Goal: Complete application form: Complete application form

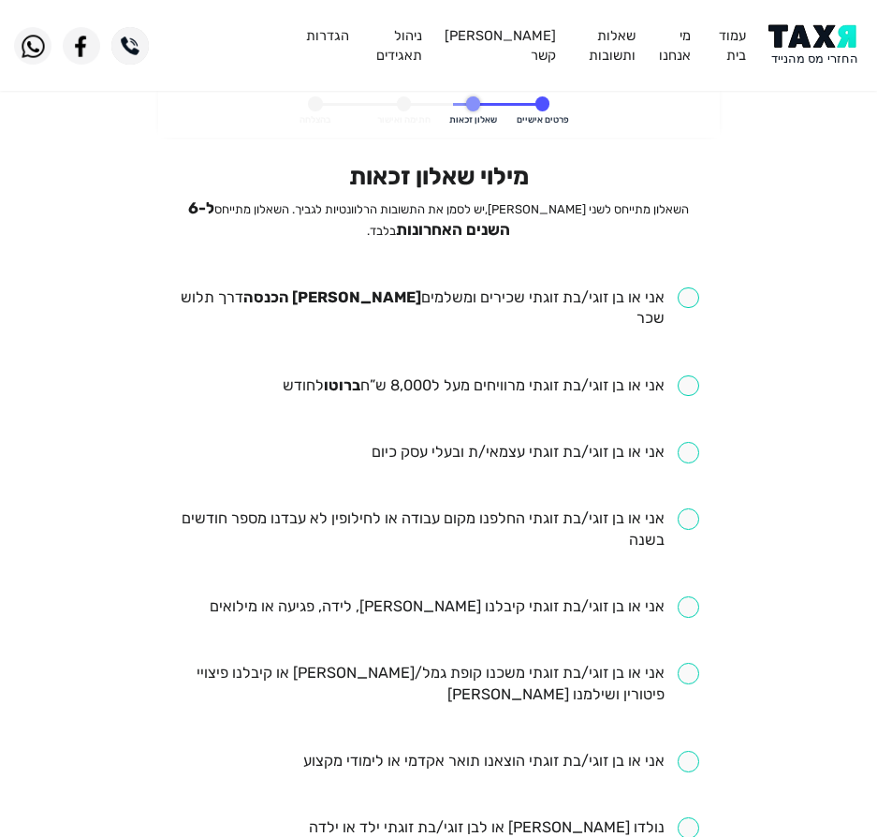
click at [586, 294] on input "checkbox" at bounding box center [439, 308] width 522 height 43
checkbox input "true"
click at [525, 375] on input "checkbox" at bounding box center [491, 386] width 417 height 22
checkbox input "true"
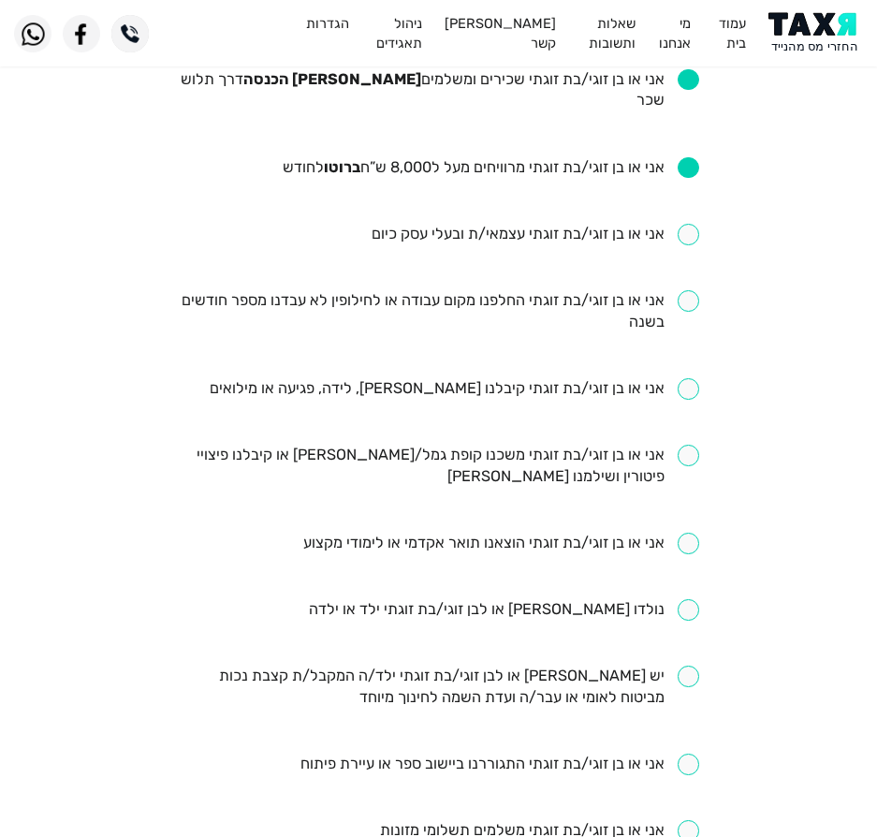
scroll to position [187, 0]
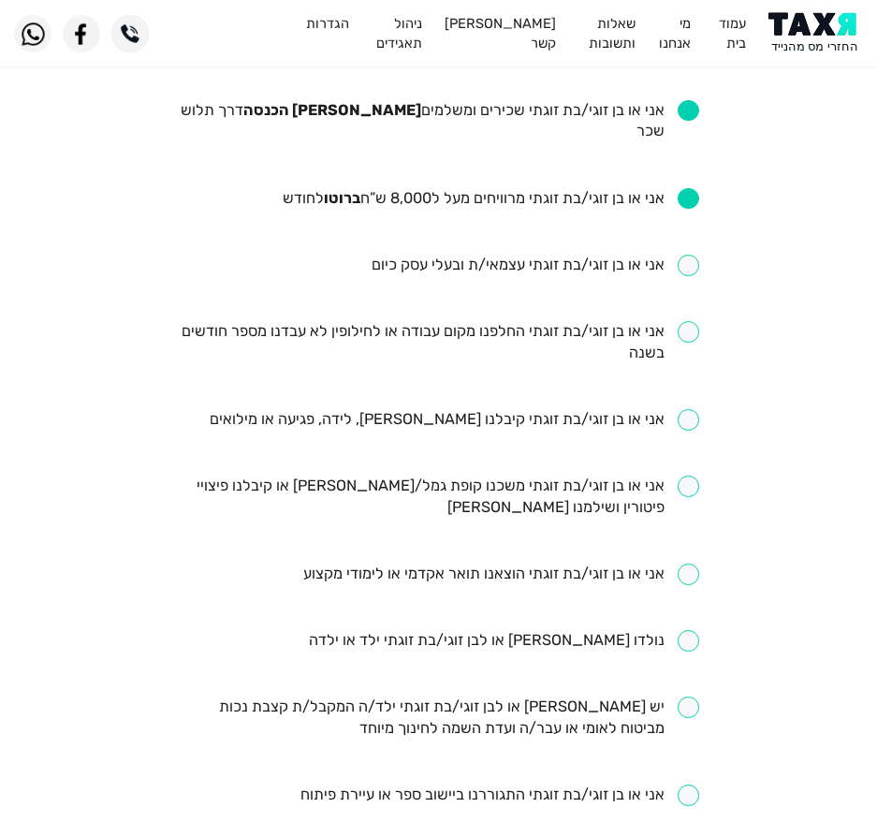
click at [438, 321] on input "checkbox" at bounding box center [439, 342] width 522 height 43
checkbox input "true"
click at [585, 409] on input "checkbox" at bounding box center [455, 420] width 490 height 22
checkbox input "true"
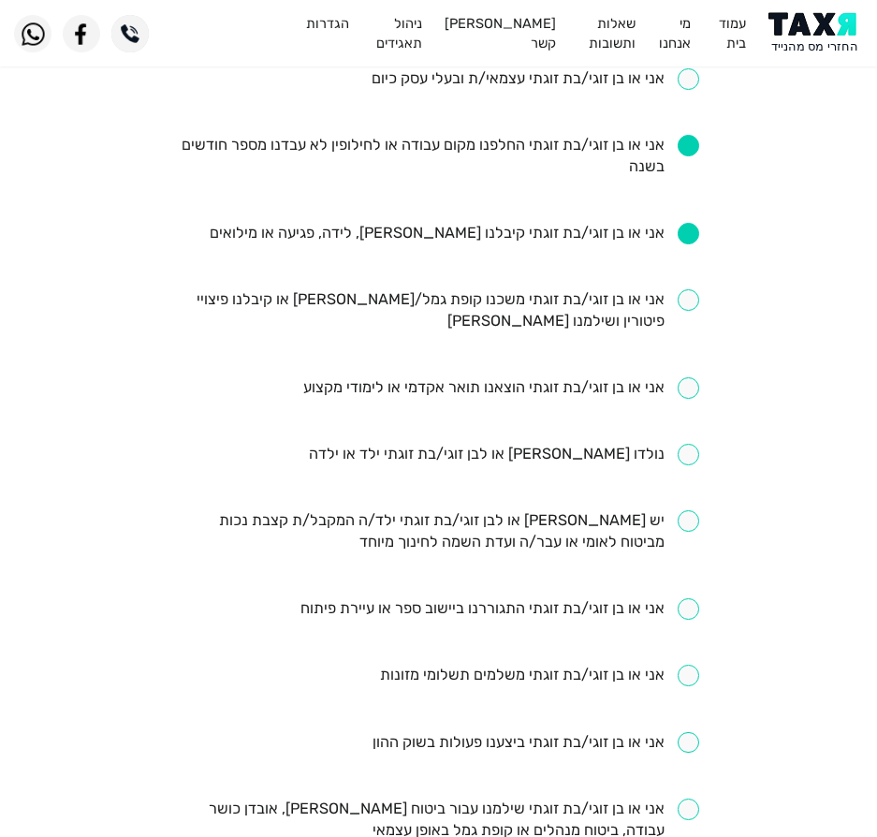
scroll to position [375, 0]
click at [499, 446] on ul "אני או בן זוגי/בת זוגתי שכירים ומשלמים [PERSON_NAME] הכנסה דרך תלוש שכר אני או …" at bounding box center [439, 454] width 522 height 1083
click at [484, 444] on li "נולדו [PERSON_NAME] או לבן זוגי/בת זוגתי ילד או ילדה" at bounding box center [439, 454] width 522 height 22
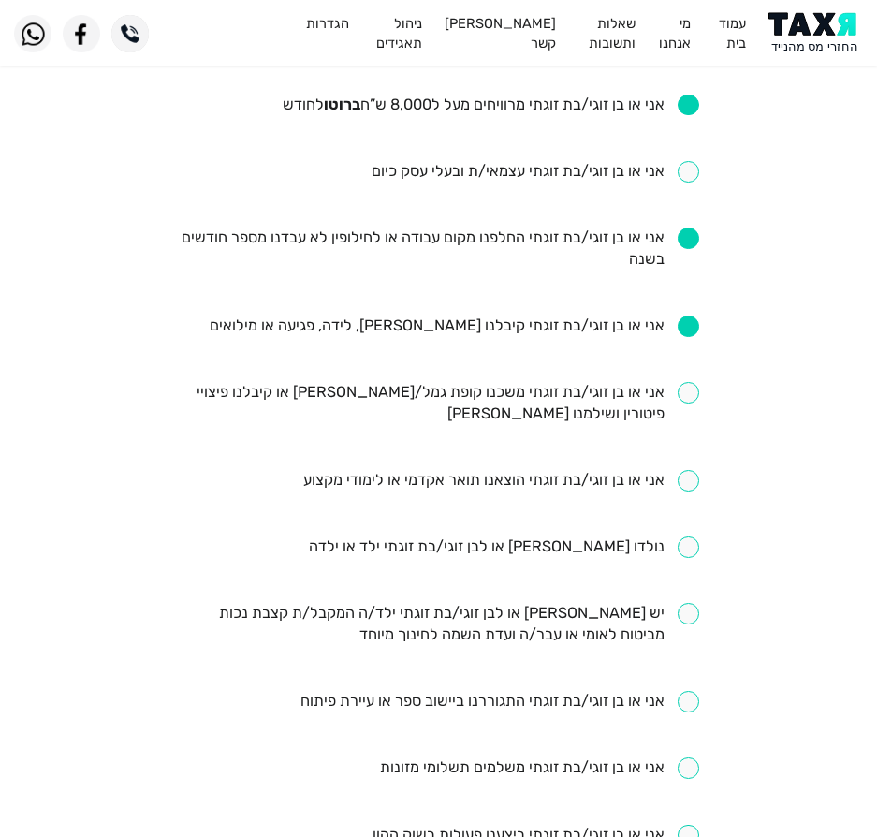
click at [551, 536] on input "checkbox" at bounding box center [504, 547] width 390 height 22
checkbox input "true"
click at [638, 382] on input "checkbox" at bounding box center [439, 403] width 522 height 43
checkbox input "true"
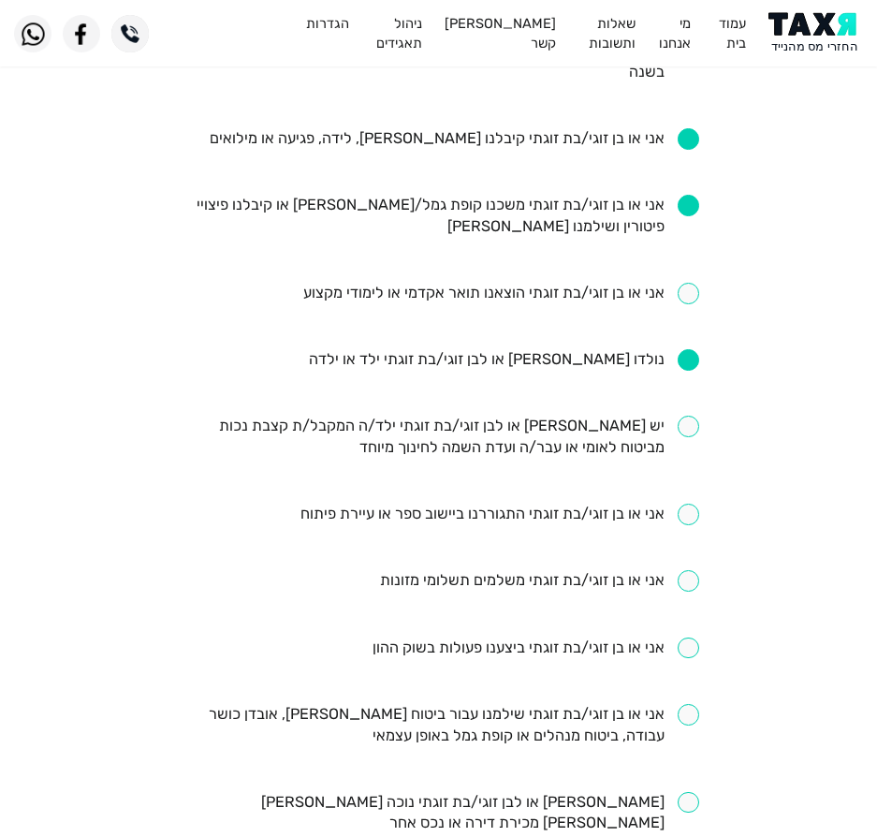
scroll to position [562, 0]
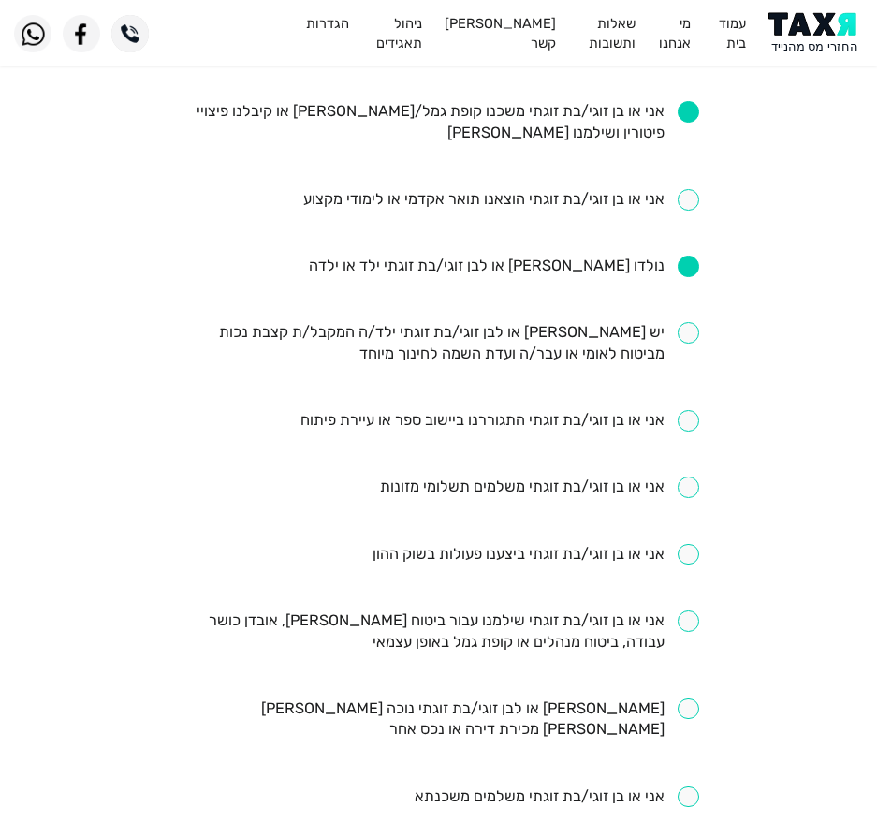
click at [551, 620] on input "checkbox" at bounding box center [439, 631] width 522 height 43
checkbox input "true"
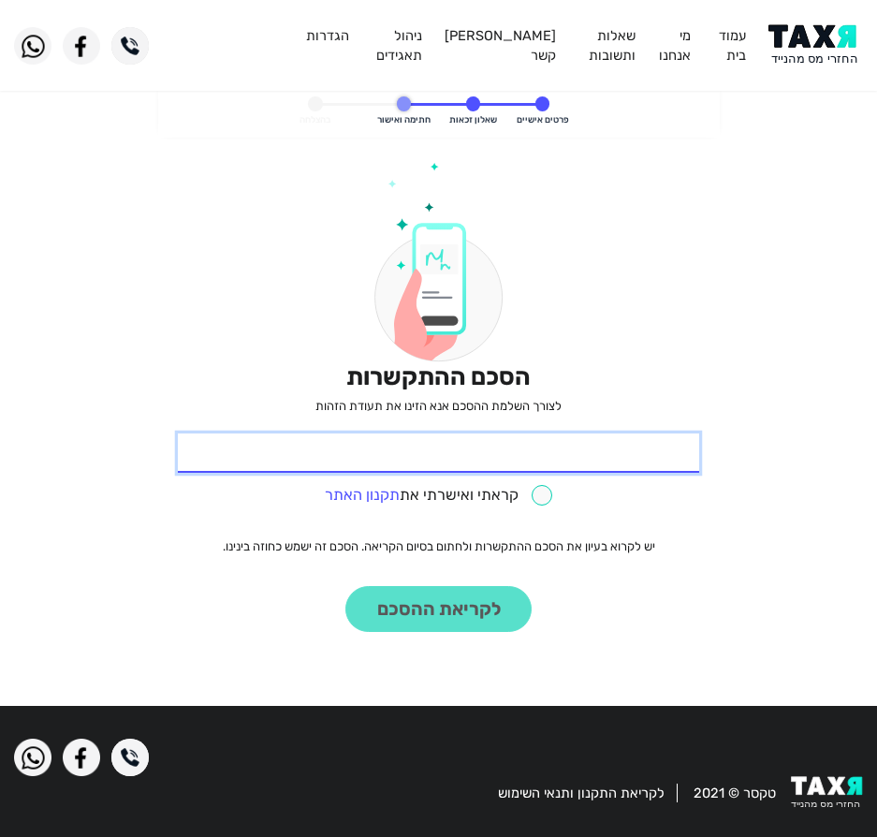
click at [619, 458] on input "* תעודת זהות" at bounding box center [439, 453] width 522 height 39
type input "209236595"
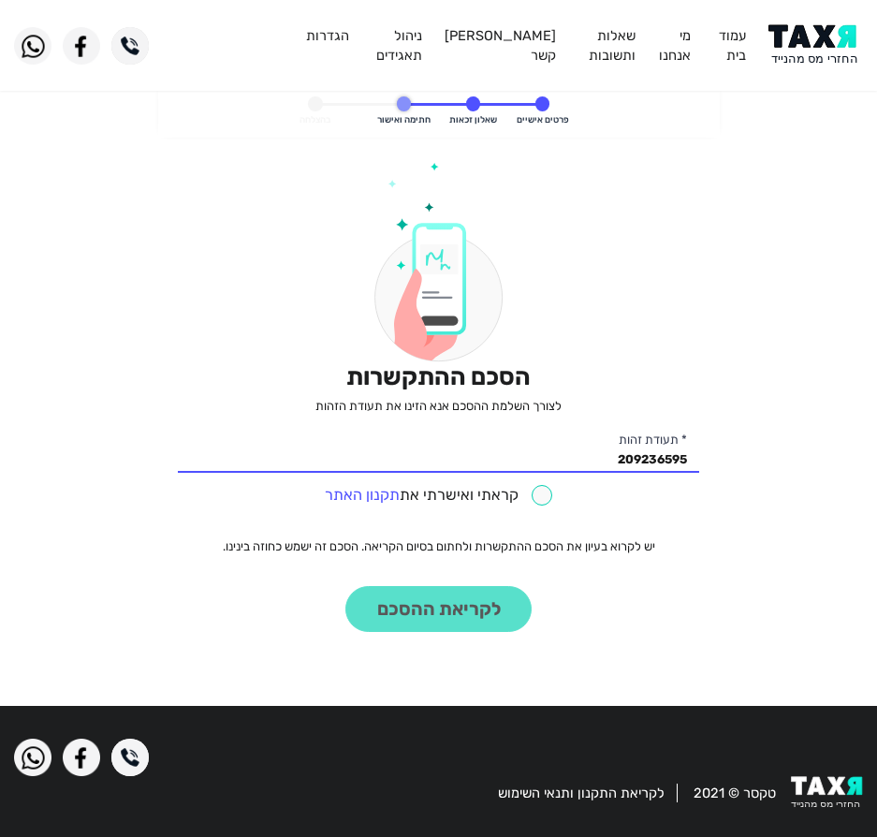
click at [478, 502] on input "checkbox" at bounding box center [439, 496] width 228 height 22
checkbox input "true"
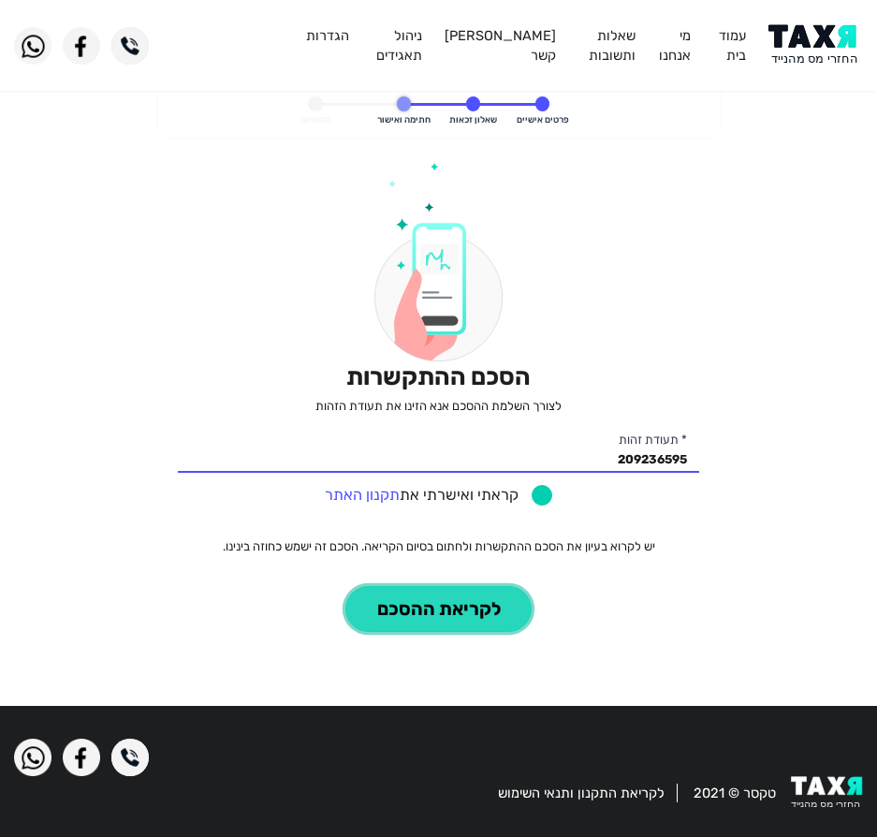
click at [471, 594] on button "לקריאת ההסכם" at bounding box center [438, 609] width 186 height 46
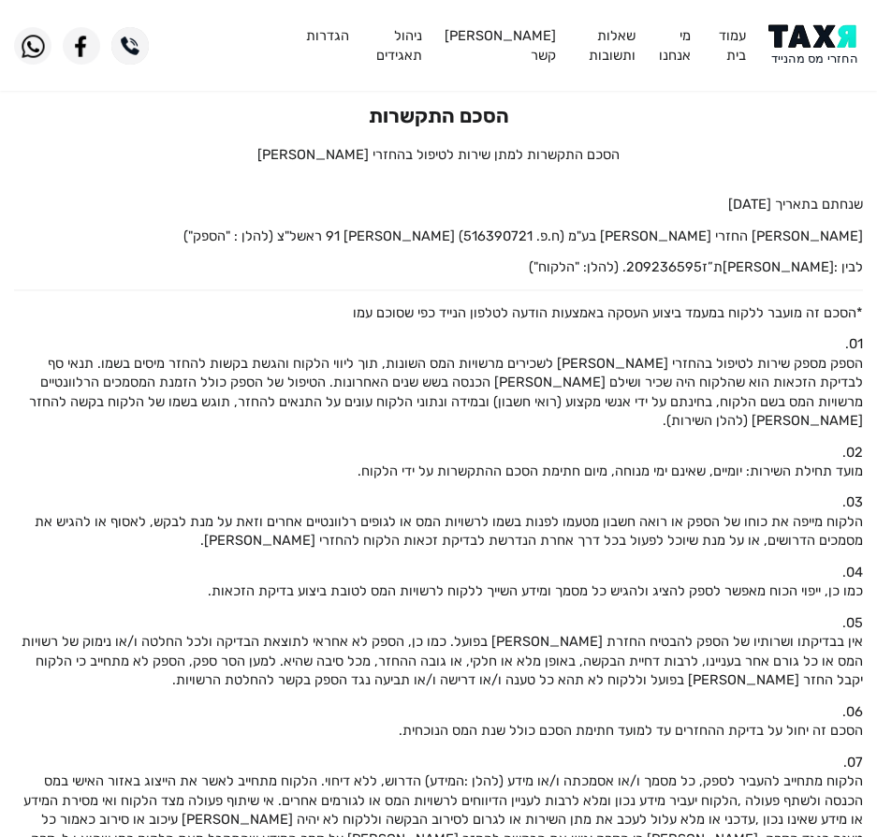
click at [814, 53] on img at bounding box center [816, 45] width 95 height 42
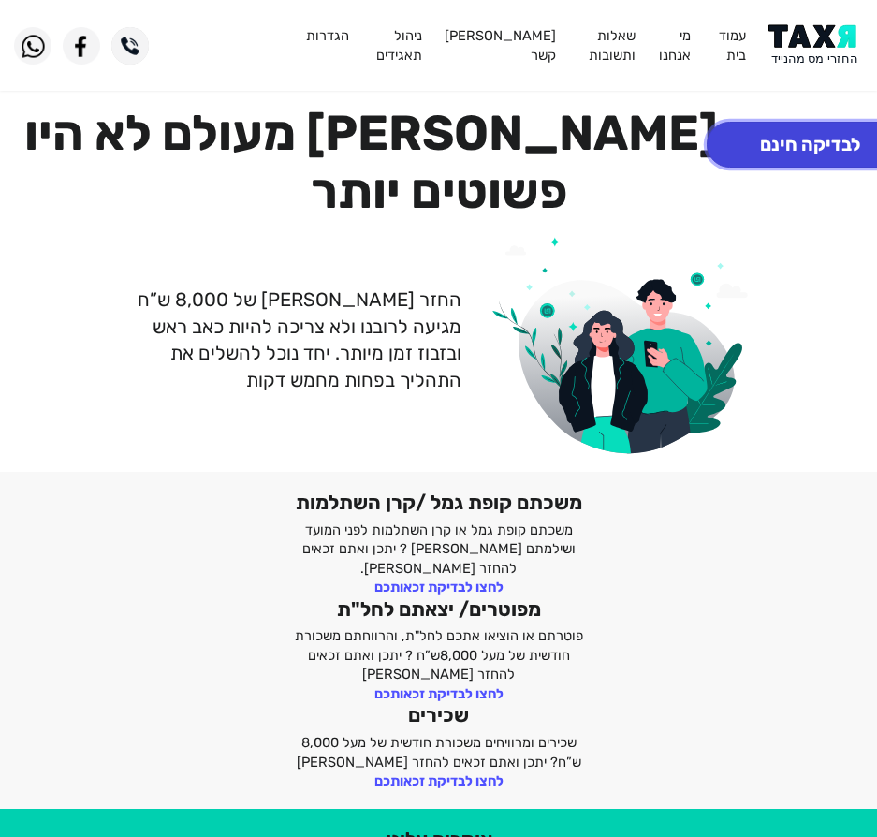
click at [773, 138] on button "לבדיקה חינם" at bounding box center [810, 145] width 207 height 46
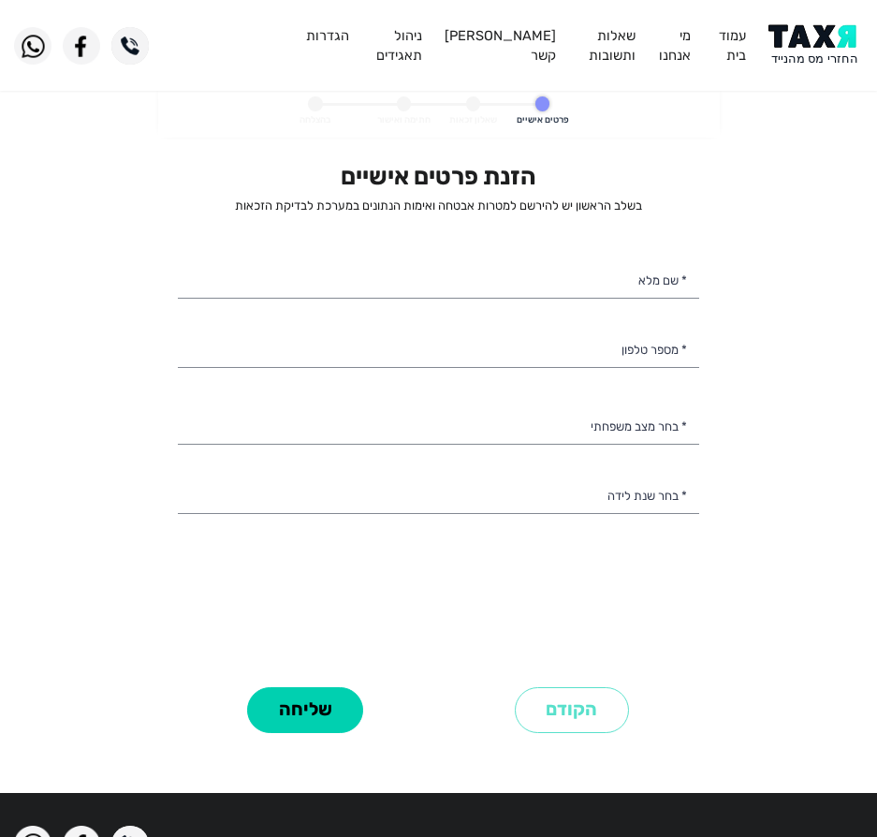
select select
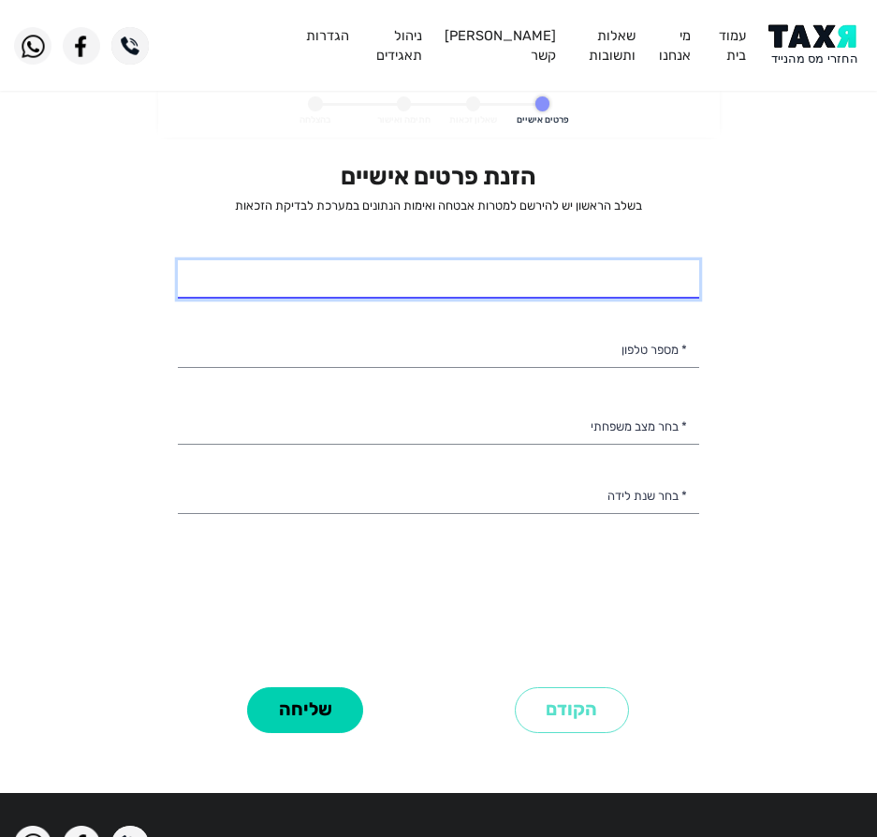
click at [496, 268] on input "* שם מלא" at bounding box center [439, 279] width 522 height 39
type input "אילנה חמדני"
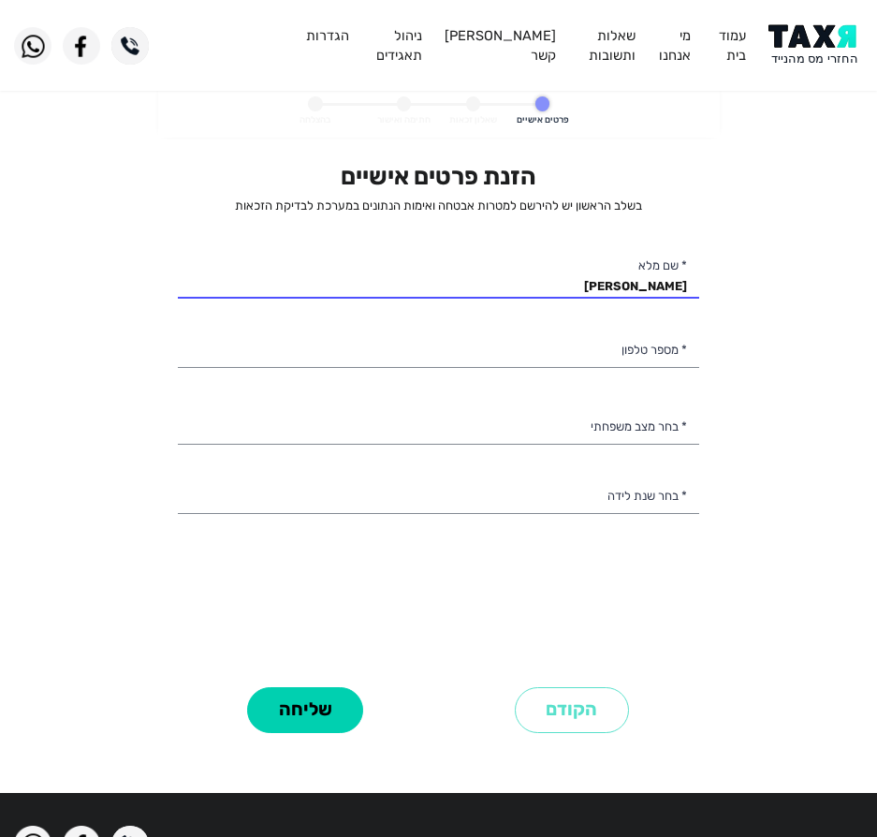
click at [565, 381] on div "הזנת פרטים אישיים בשלב הראשון יש להירשם למטרות אבטחה ואימות הנתונים במערכת לבדי…" at bounding box center [439, 421] width 522 height 519
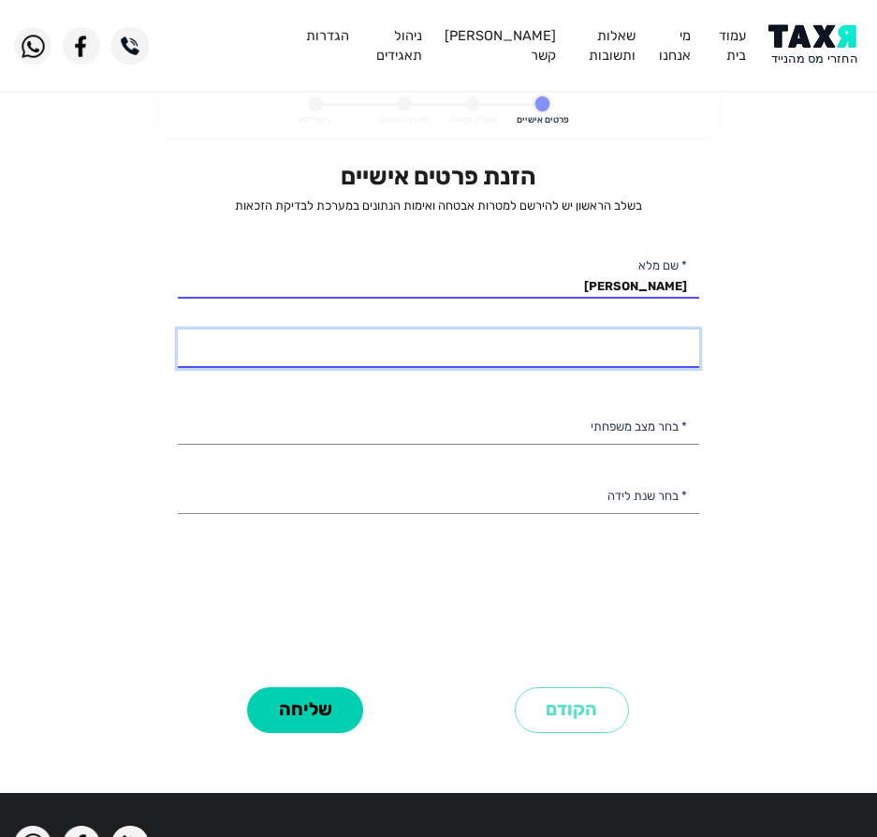
click at [566, 360] on input "* מספר טלפון" at bounding box center [439, 349] width 522 height 39
type input "053-2552505"
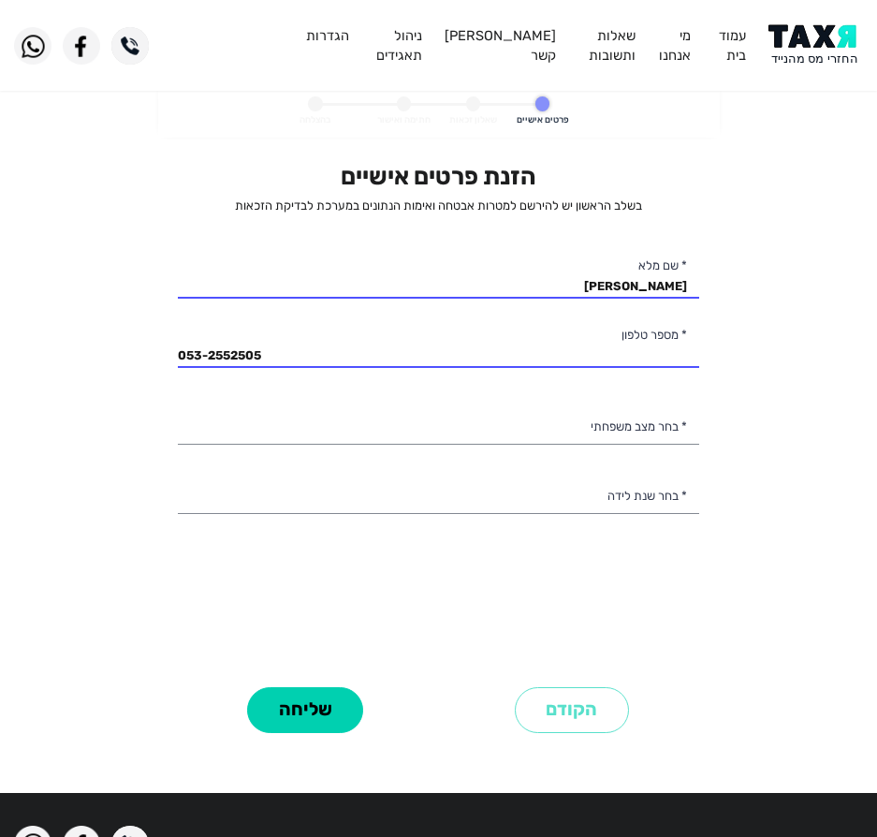
click at [515, 400] on div "הזנת פרטים אישיים בשלב הראשון יש להירשם למטרות אבטחה ואימות הנתונים במערכת לבדי…" at bounding box center [439, 421] width 522 height 519
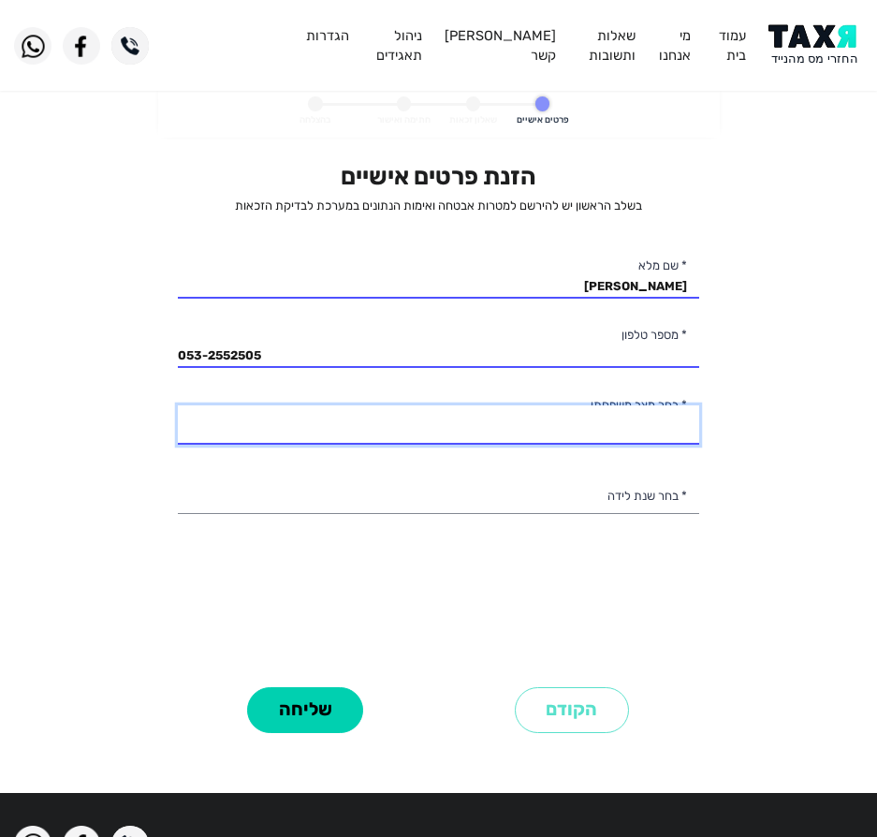
click at [506, 422] on select "רווק/ה נשוי/אה גרוש/ה אלמן/נה" at bounding box center [439, 424] width 522 height 39
select select "2: Married"
click at [178, 405] on select "רווק/ה נשוי/אה גרוש/ה אלמן/נה" at bounding box center [439, 424] width 522 height 39
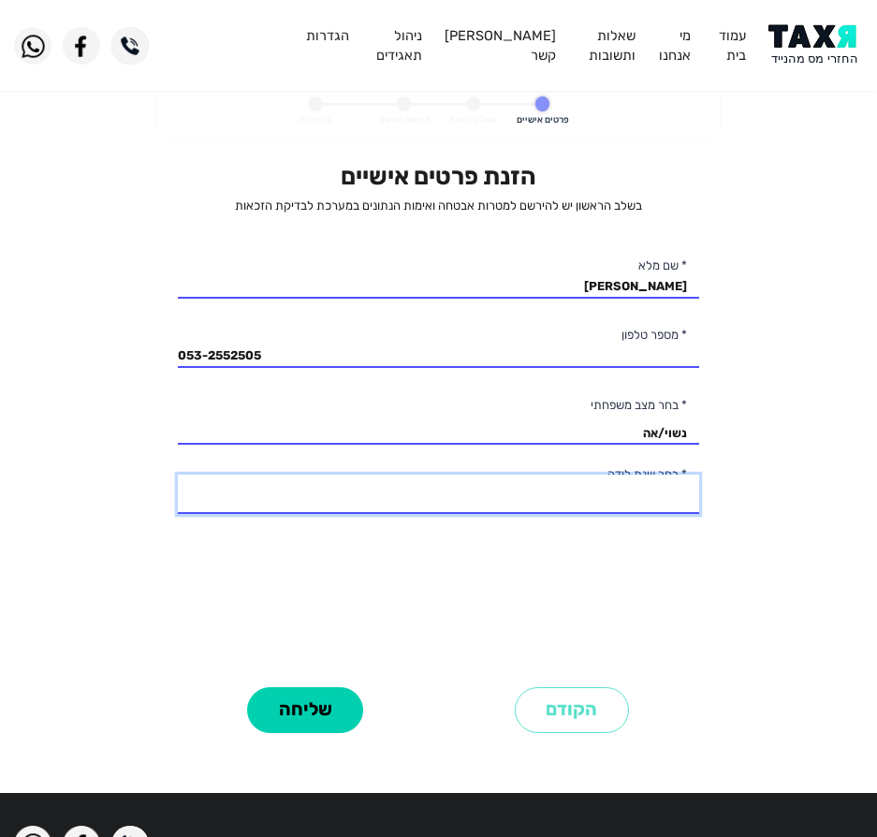
click at [488, 482] on select "2003 2002 2001 2000 1999 1998 1997 1996 1995 1994 1993 1992 1991 1990 1989 1988…" at bounding box center [439, 494] width 522 height 39
select select "13: 1991"
click at [178, 475] on select "2003 2002 2001 2000 1999 1998 1997 1996 1995 1994 1993 1992 1991 1990 1989 1988…" at bounding box center [439, 494] width 522 height 39
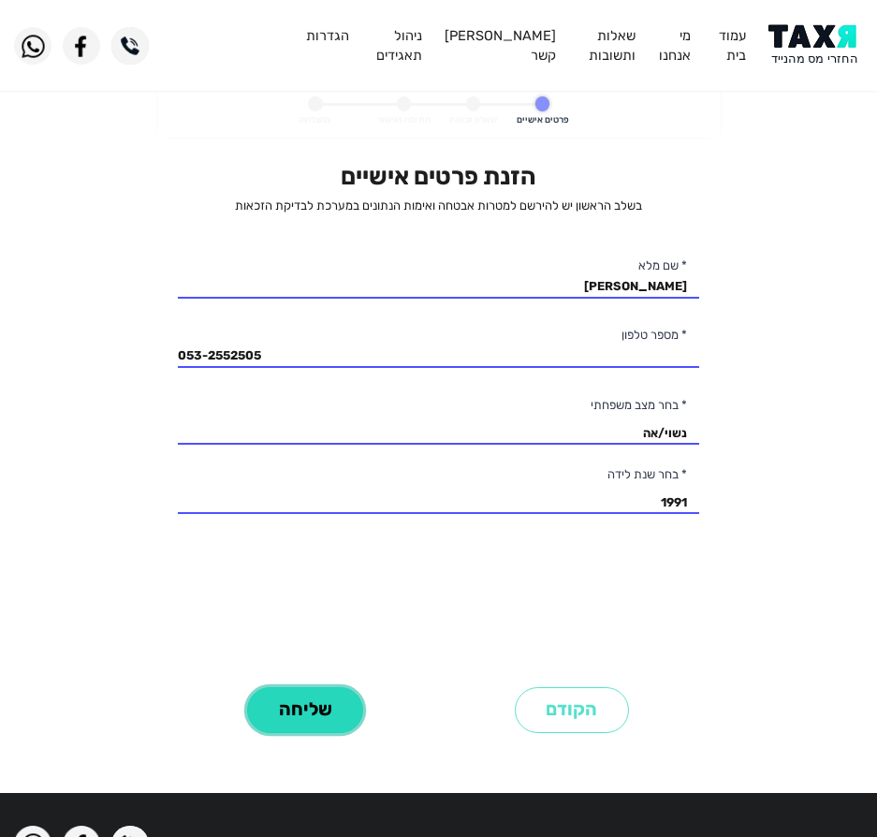
click at [296, 712] on button "שליחה" at bounding box center [305, 710] width 116 height 46
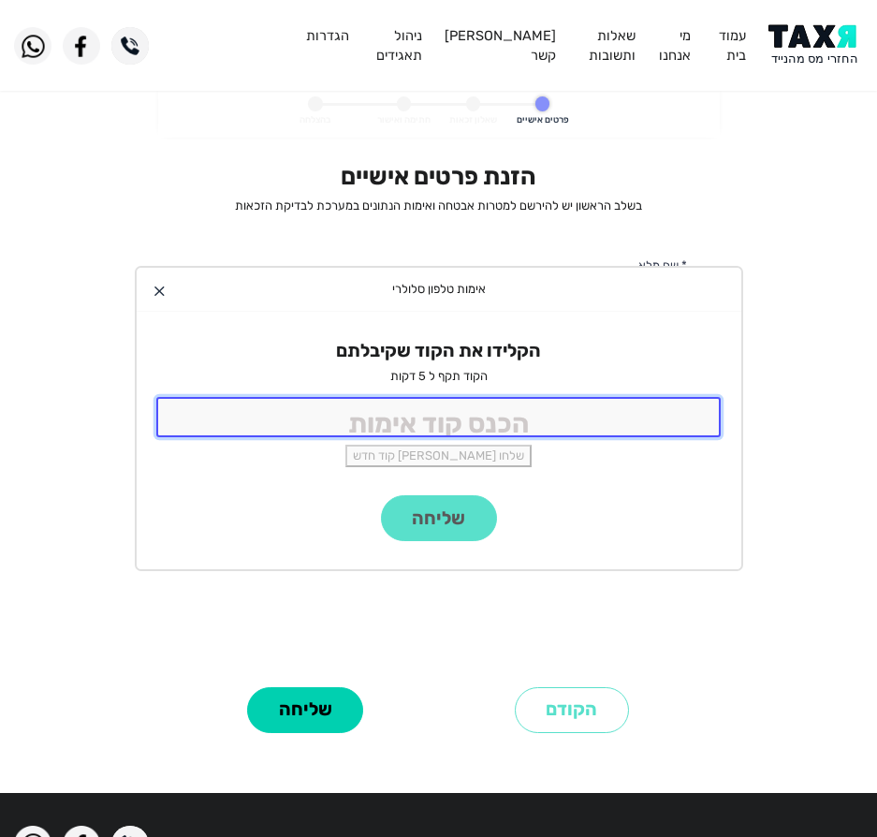
click at [281, 402] on input "tel" at bounding box center [439, 417] width 566 height 40
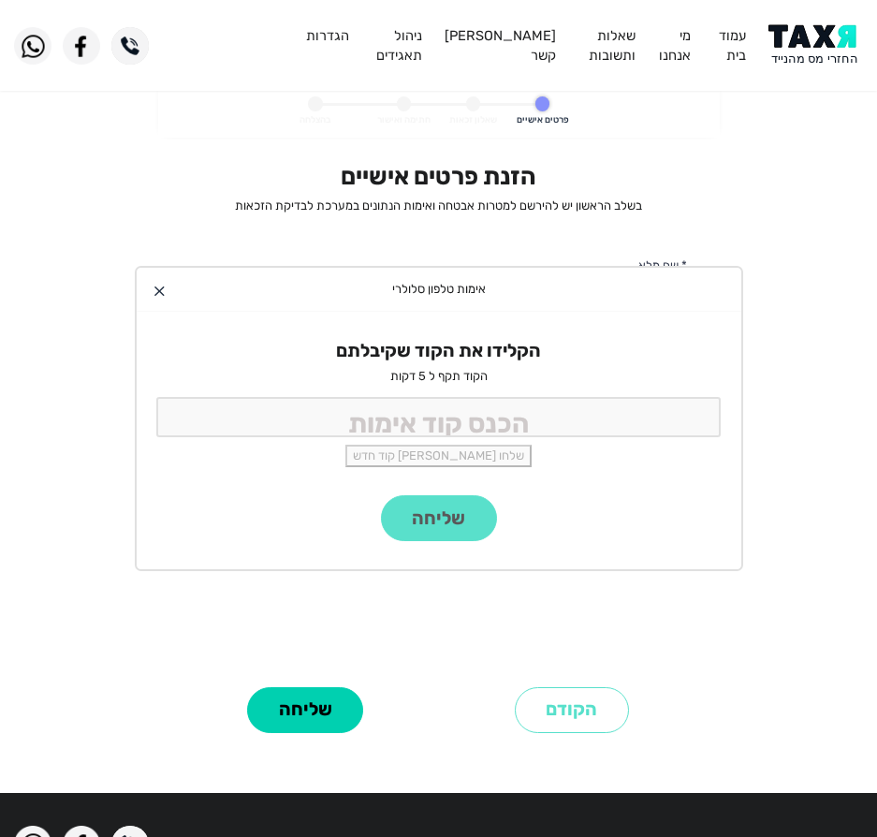
click at [159, 287] on div at bounding box center [159, 291] width 10 height 10
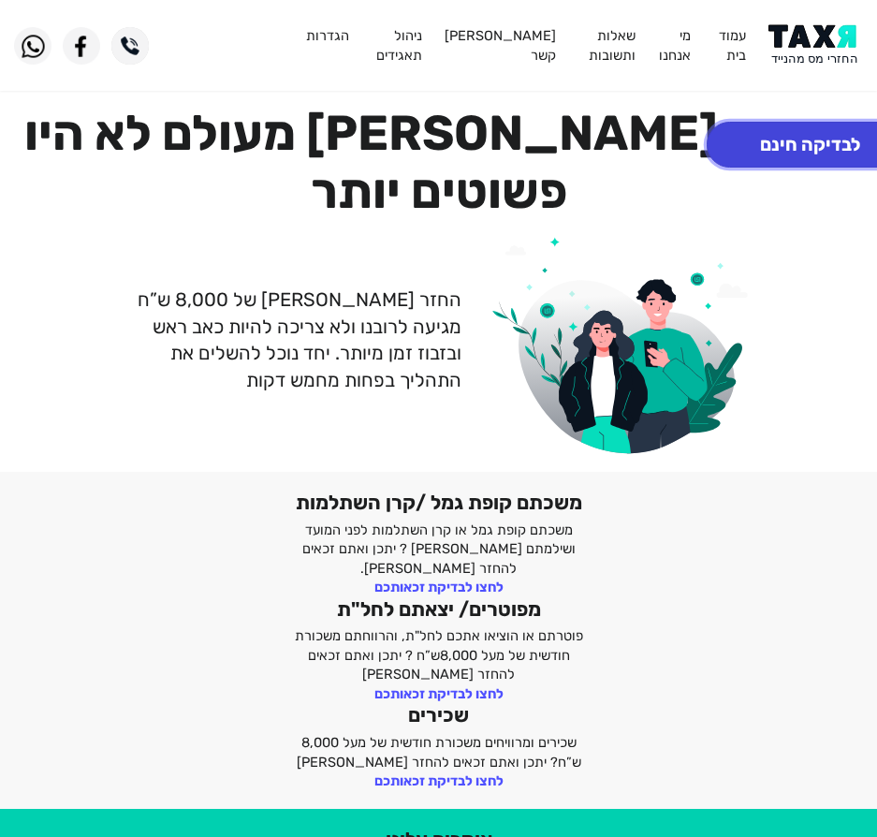
click at [800, 149] on button "לבדיקה חינם" at bounding box center [810, 145] width 207 height 46
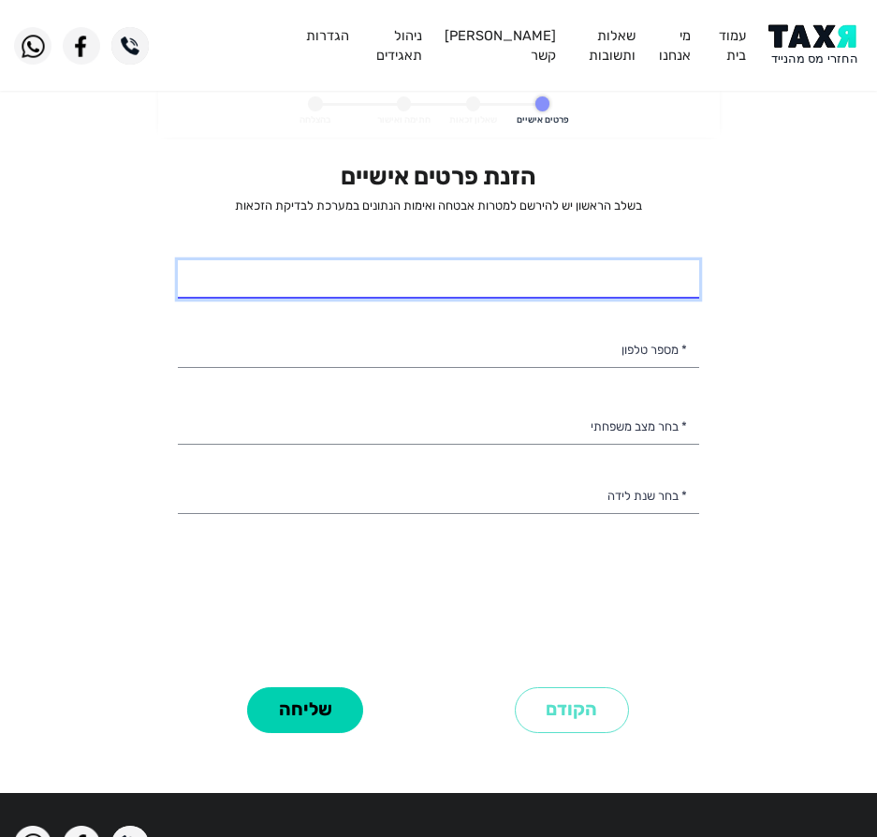
click at [534, 287] on input "* שם מלא" at bounding box center [439, 279] width 522 height 39
select select
type input "אילנה חמדני"
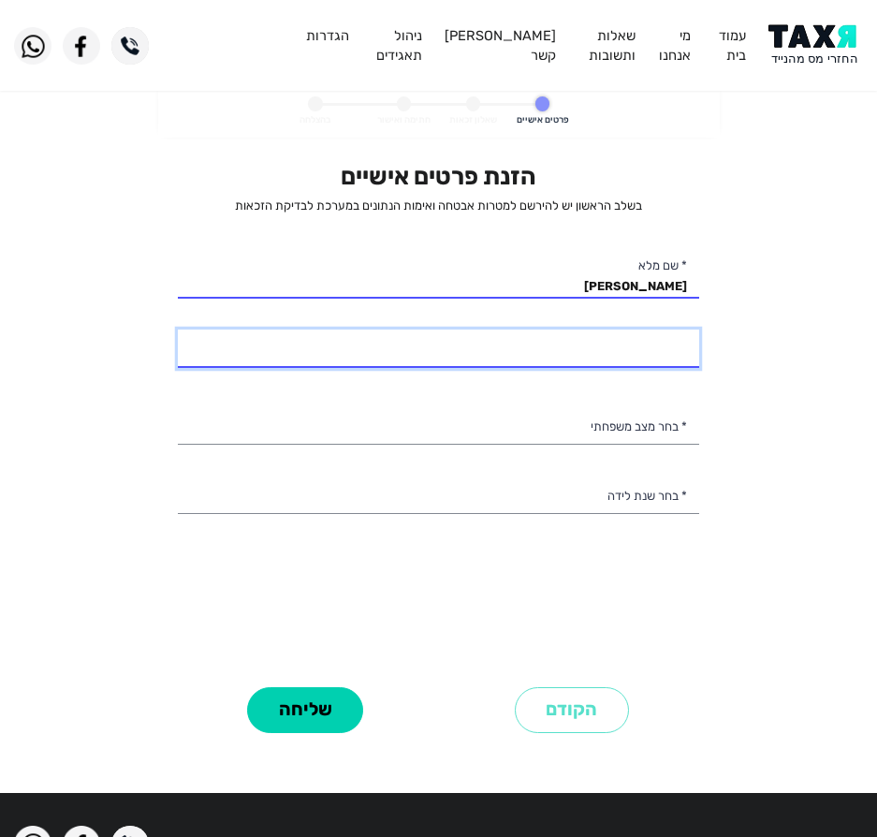
click at [499, 338] on input "* מספר טלפון" at bounding box center [439, 349] width 522 height 39
type input "053-2552505"
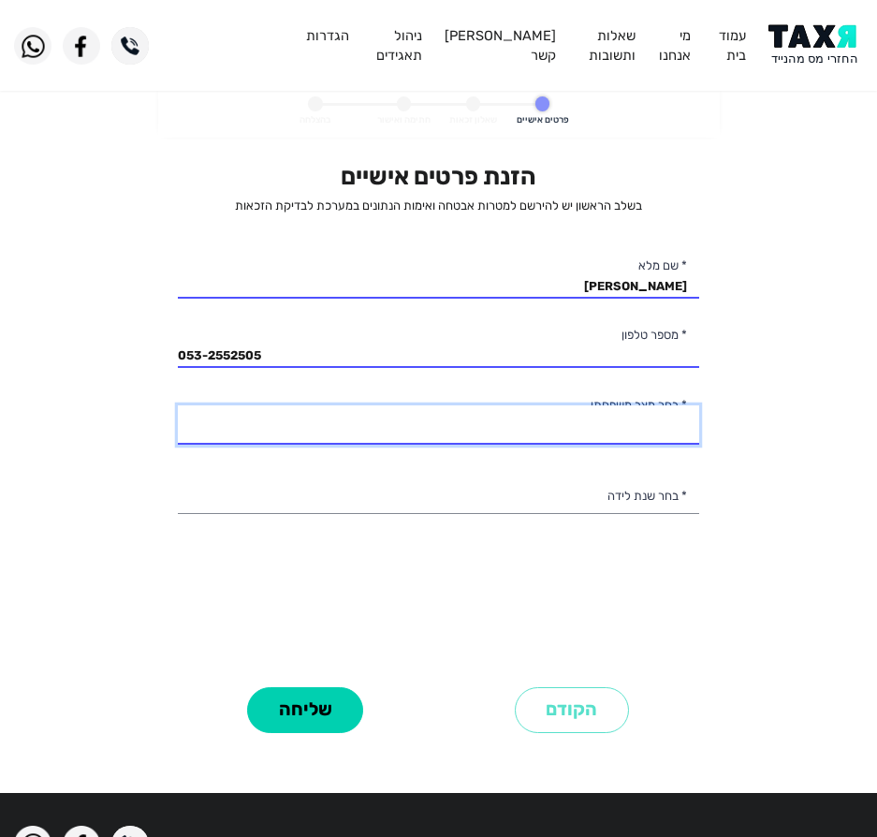
click at [438, 429] on select "רווק/ה נשוי/אה גרוש/ה אלמן/נה" at bounding box center [439, 424] width 522 height 39
select select "4: Widow"
click at [178, 405] on select "רווק/ה נשוי/אה גרוש/ה אלמן/נה" at bounding box center [439, 424] width 522 height 39
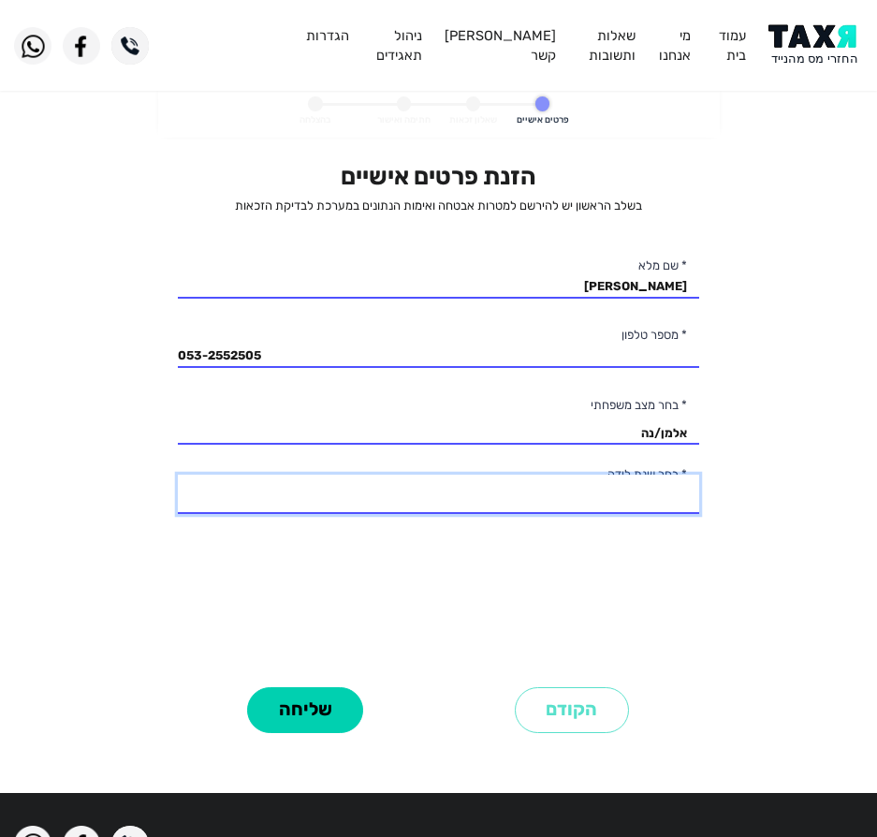
click at [590, 485] on select "2003 2002 2001 2000 1999 1998 1997 1996 1995 1994 1993 1992 1991 1990 1989 1988…" at bounding box center [439, 494] width 522 height 39
select select "43: 1961"
click at [178, 475] on select "2003 2002 2001 2000 1999 1998 1997 1996 1995 1994 1993 1992 1991 1990 1989 1988…" at bounding box center [439, 494] width 522 height 39
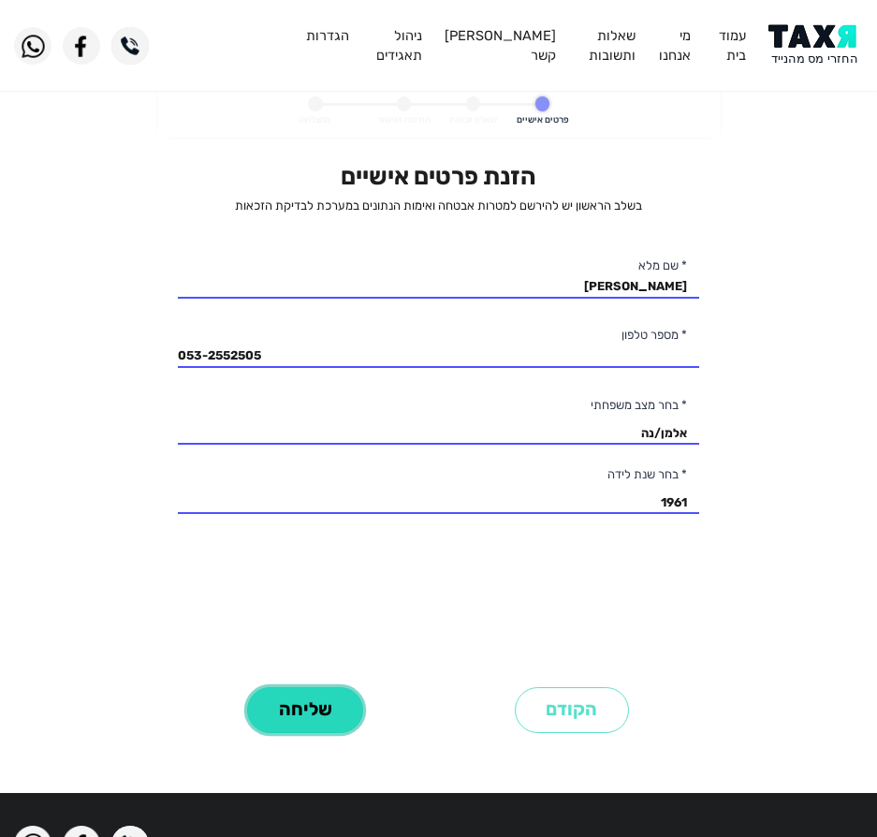
click at [300, 725] on button "שליחה" at bounding box center [305, 710] width 116 height 46
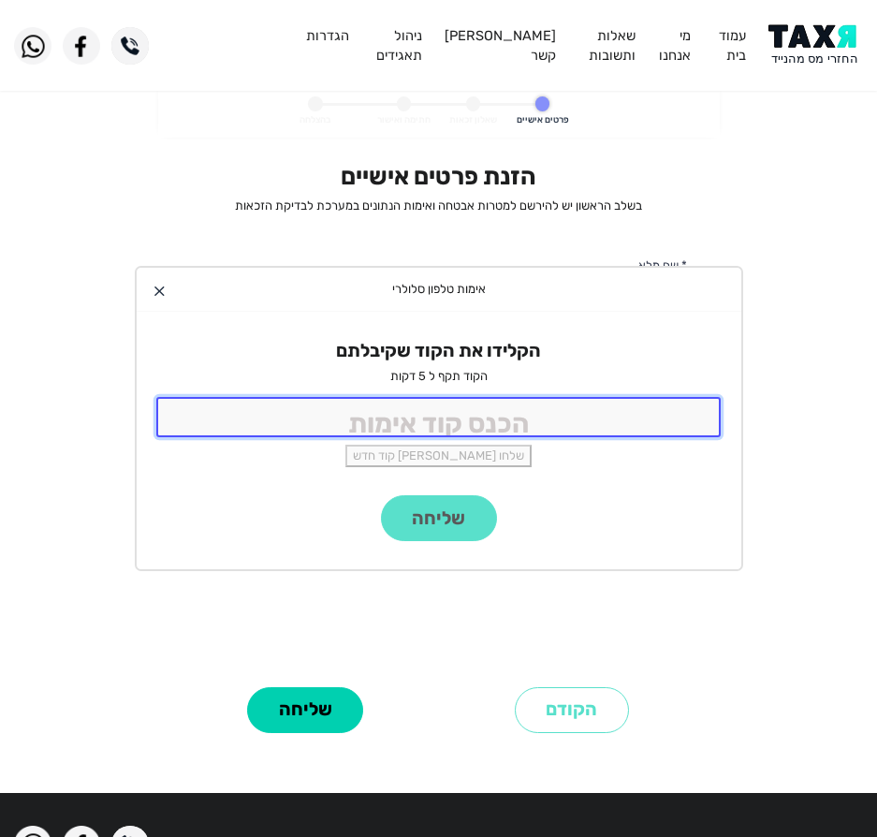
click at [411, 401] on input "tel" at bounding box center [439, 417] width 566 height 40
type input "9988"
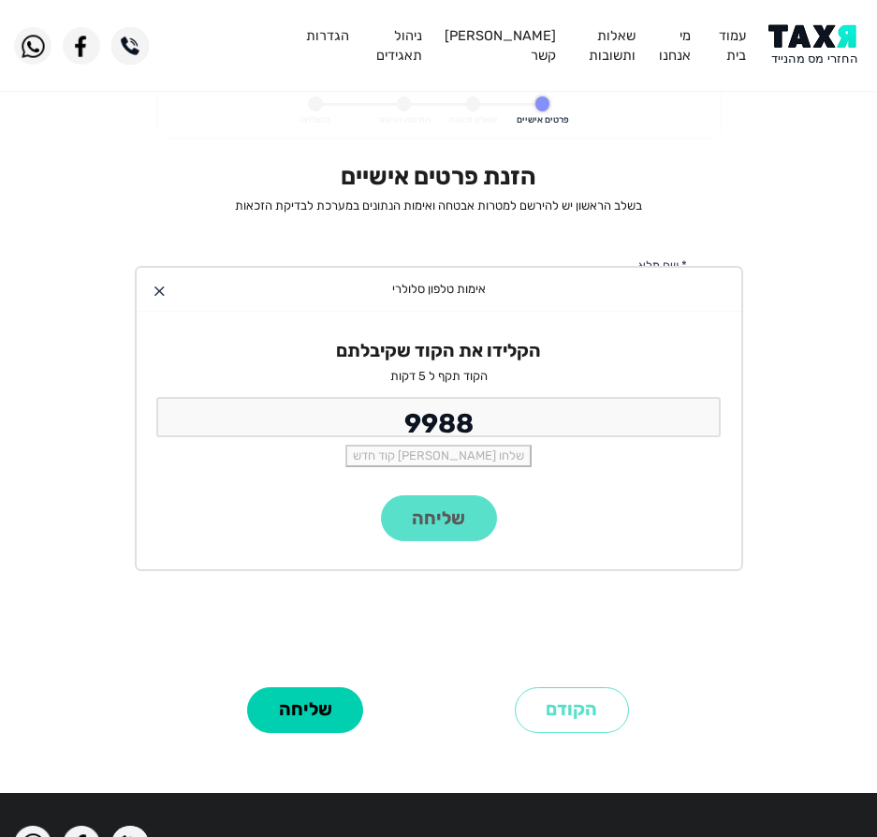
click at [433, 520] on div "שליחה" at bounding box center [439, 532] width 605 height 74
click at [434, 520] on div "שליחה" at bounding box center [439, 532] width 605 height 74
click at [440, 516] on div "שליחה" at bounding box center [439, 532] width 605 height 74
click at [451, 537] on button "שליחה" at bounding box center [439, 518] width 116 height 46
